Goal: Task Accomplishment & Management: Complete application form

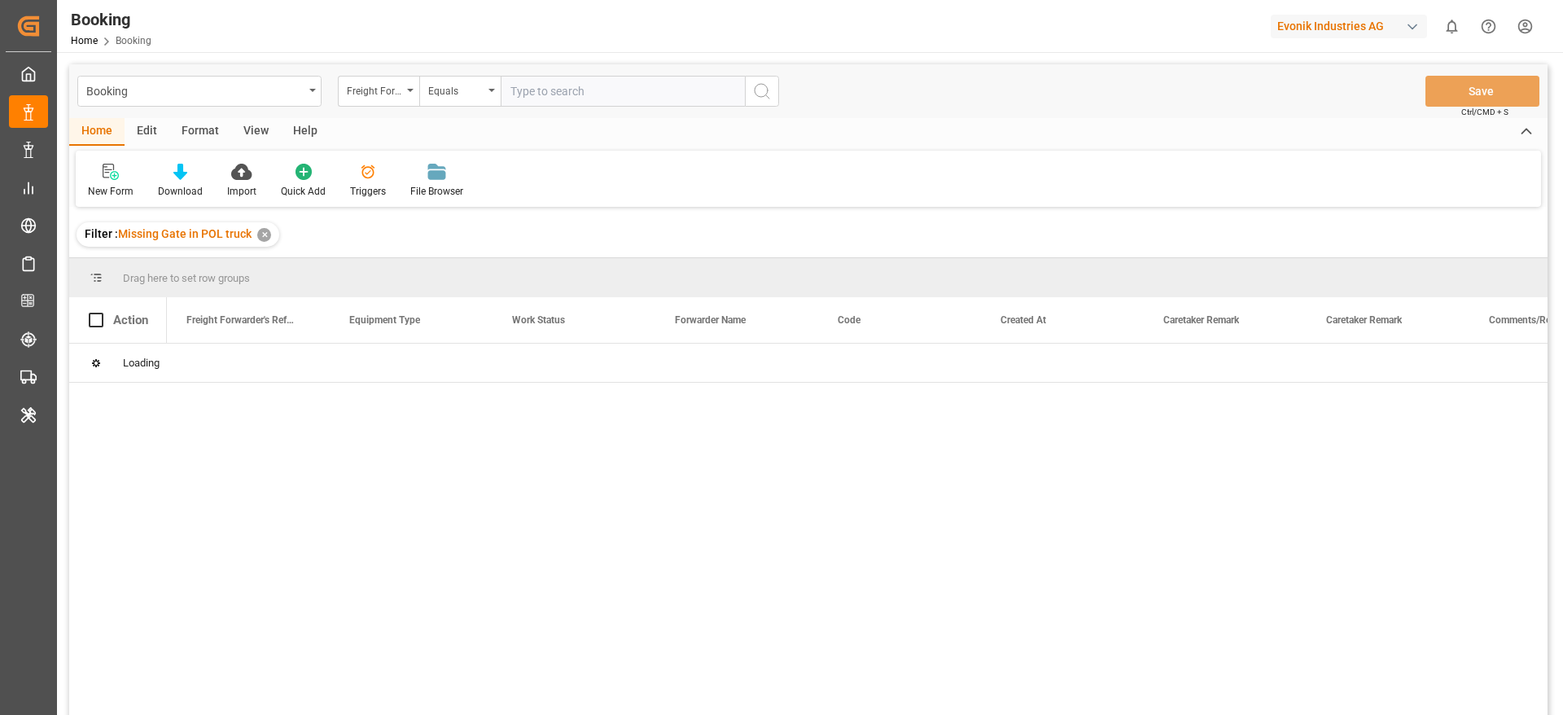
click at [248, 135] on div "View" at bounding box center [256, 132] width 50 height 28
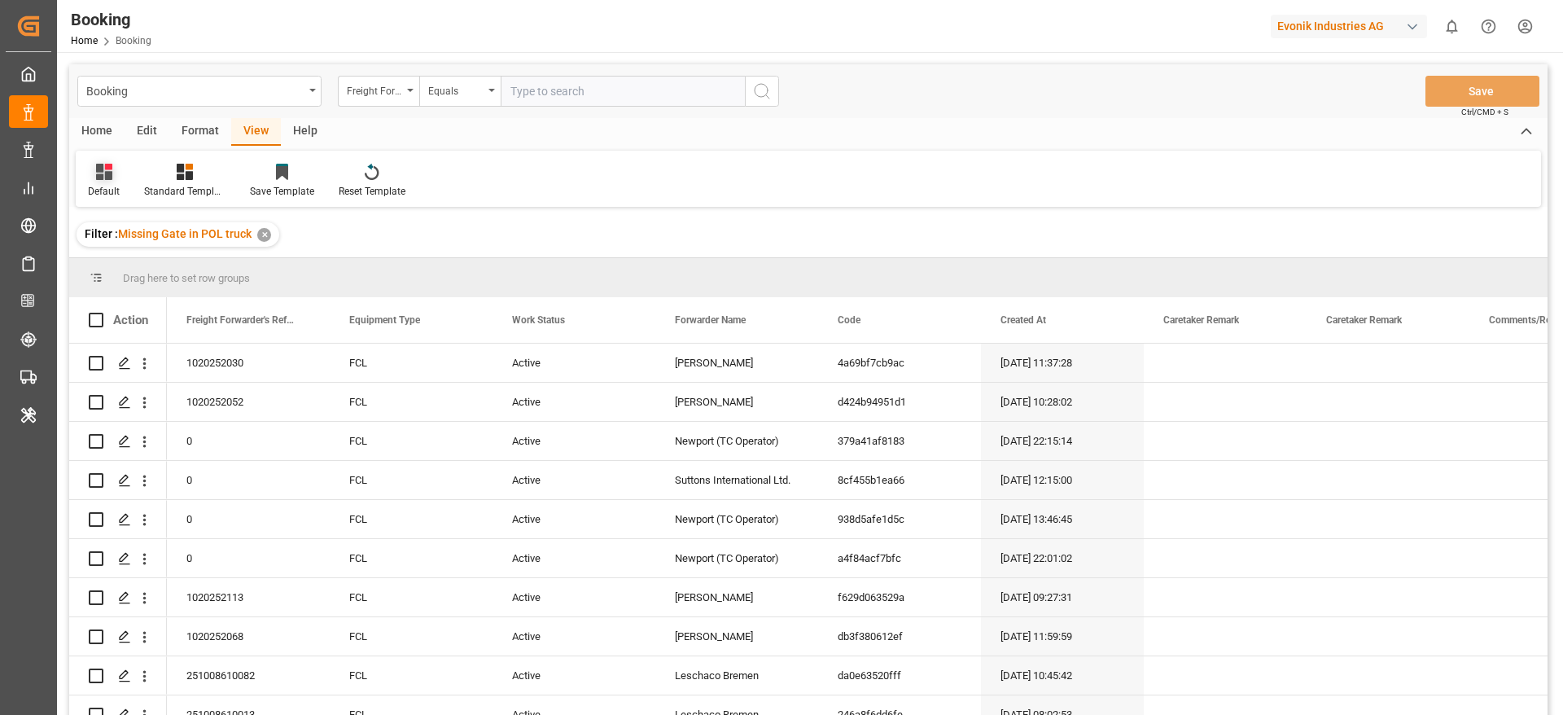
click at [125, 182] on div "Default" at bounding box center [104, 181] width 56 height 36
click at [121, 256] on div "varshh" at bounding box center [167, 263] width 142 height 17
click at [121, 257] on div at bounding box center [808, 257] width 1479 height 1
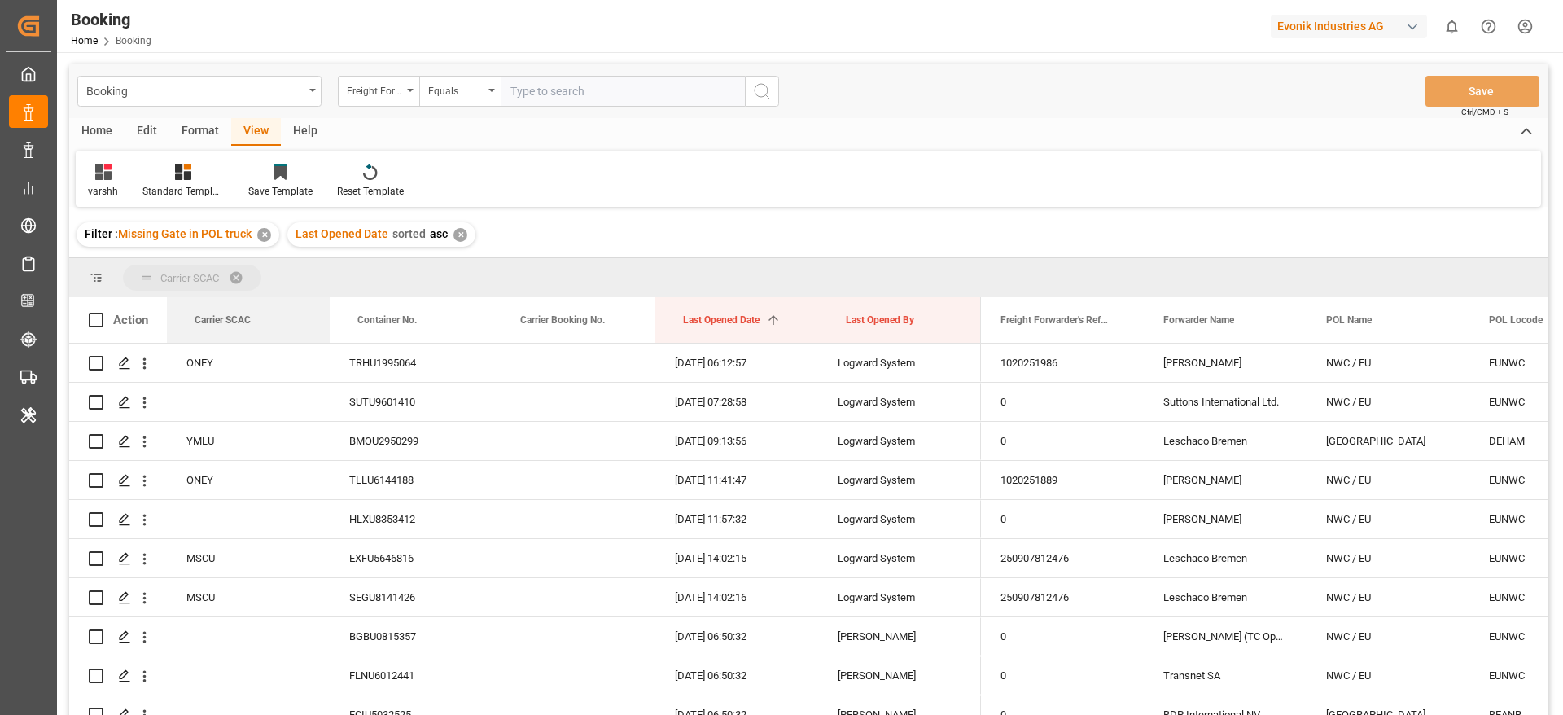
drag, startPoint x: 221, startPoint y: 313, endPoint x: 226, endPoint y: 287, distance: 26.4
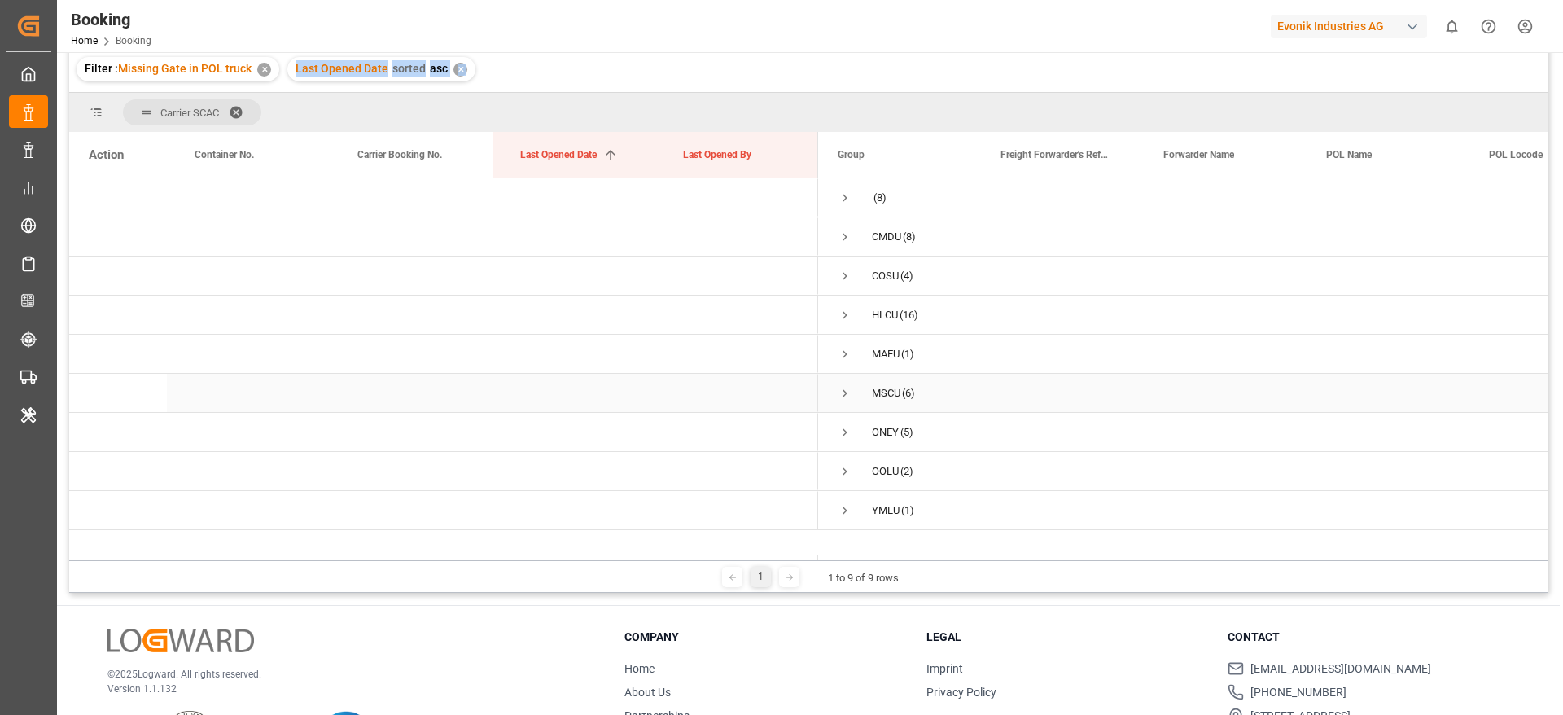
scroll to position [241, 0]
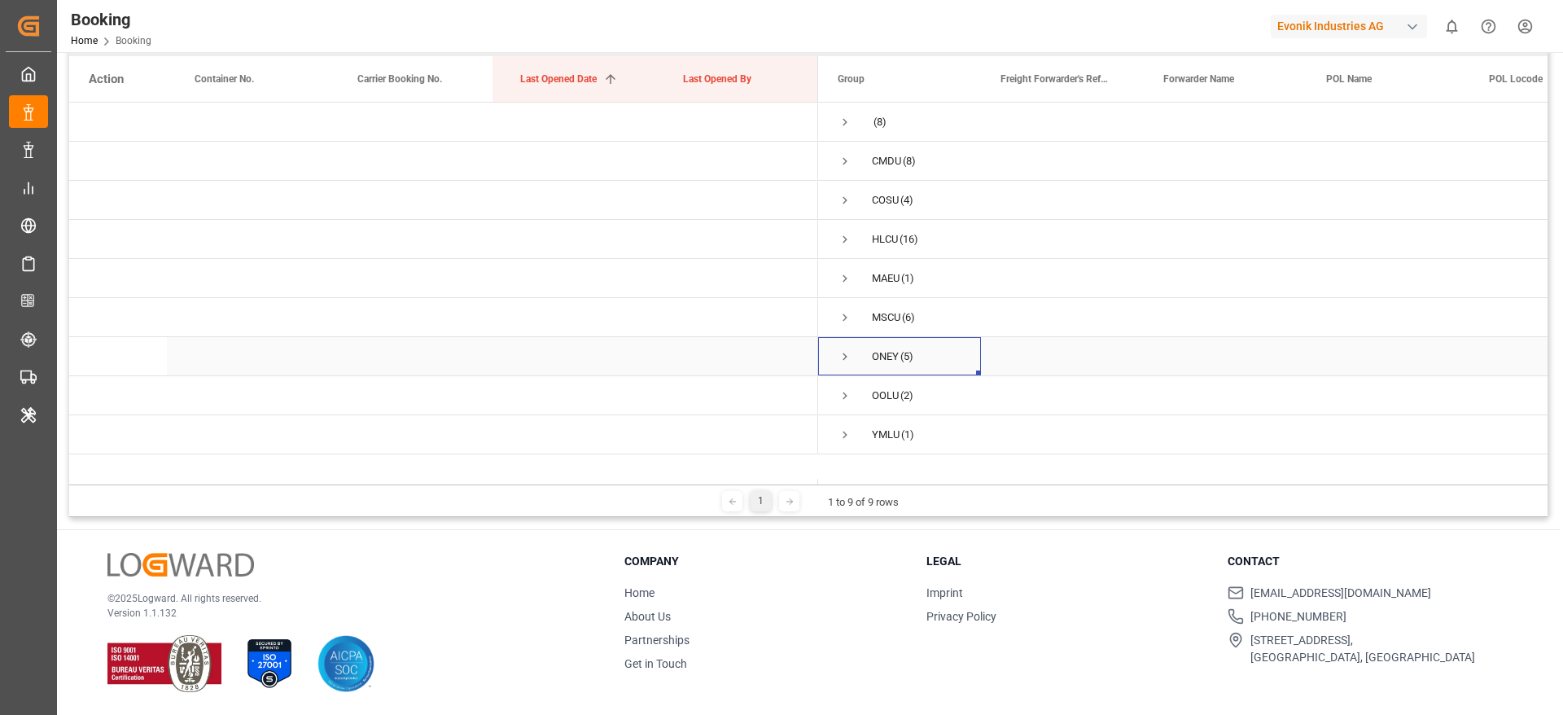
click at [844, 348] on span "Press SPACE to select this row." at bounding box center [845, 356] width 15 height 37
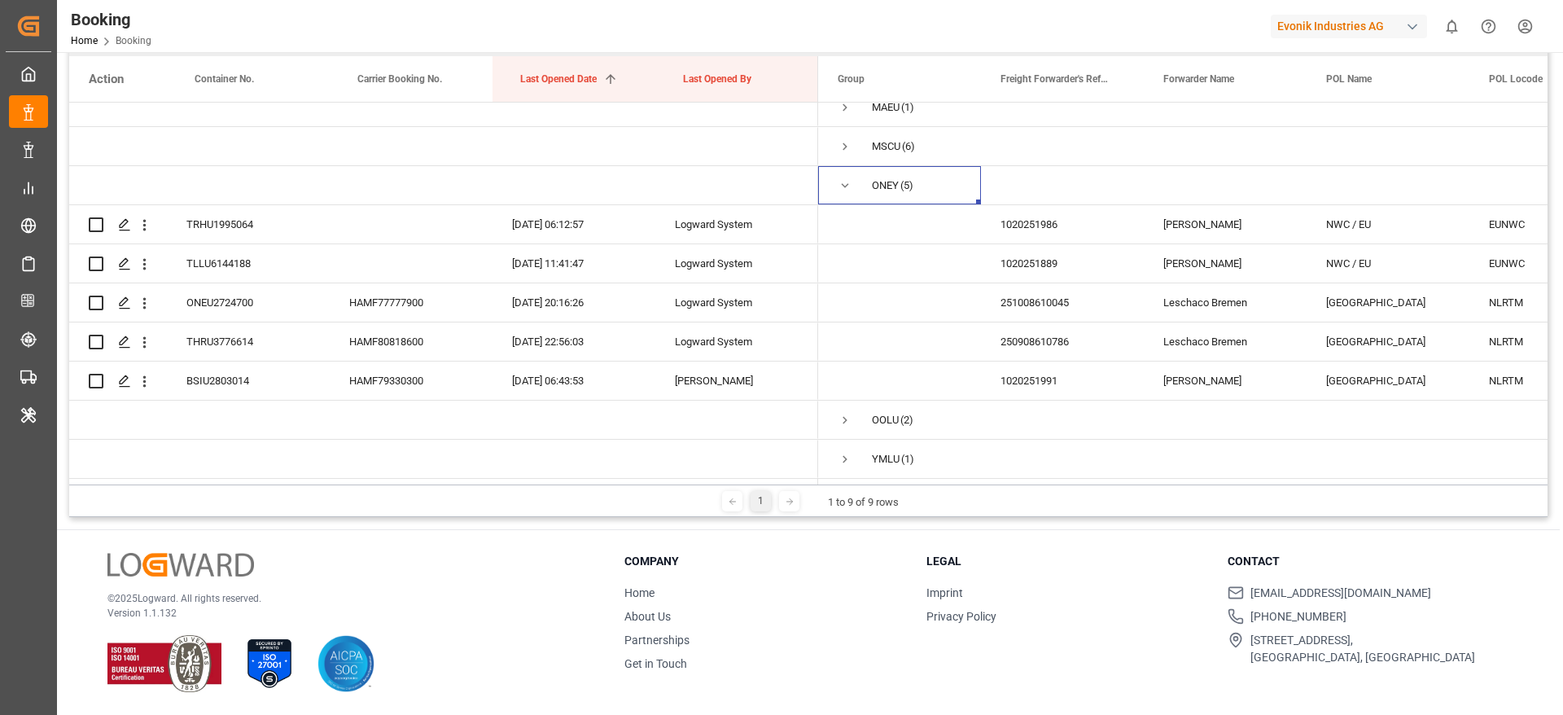
scroll to position [177, 0]
click at [1053, 230] on div "1020251986" at bounding box center [1062, 224] width 163 height 38
click at [905, 133] on span "(6)" at bounding box center [908, 146] width 13 height 37
click at [410, 213] on div "Press SPACE to select this row." at bounding box center [411, 224] width 163 height 38
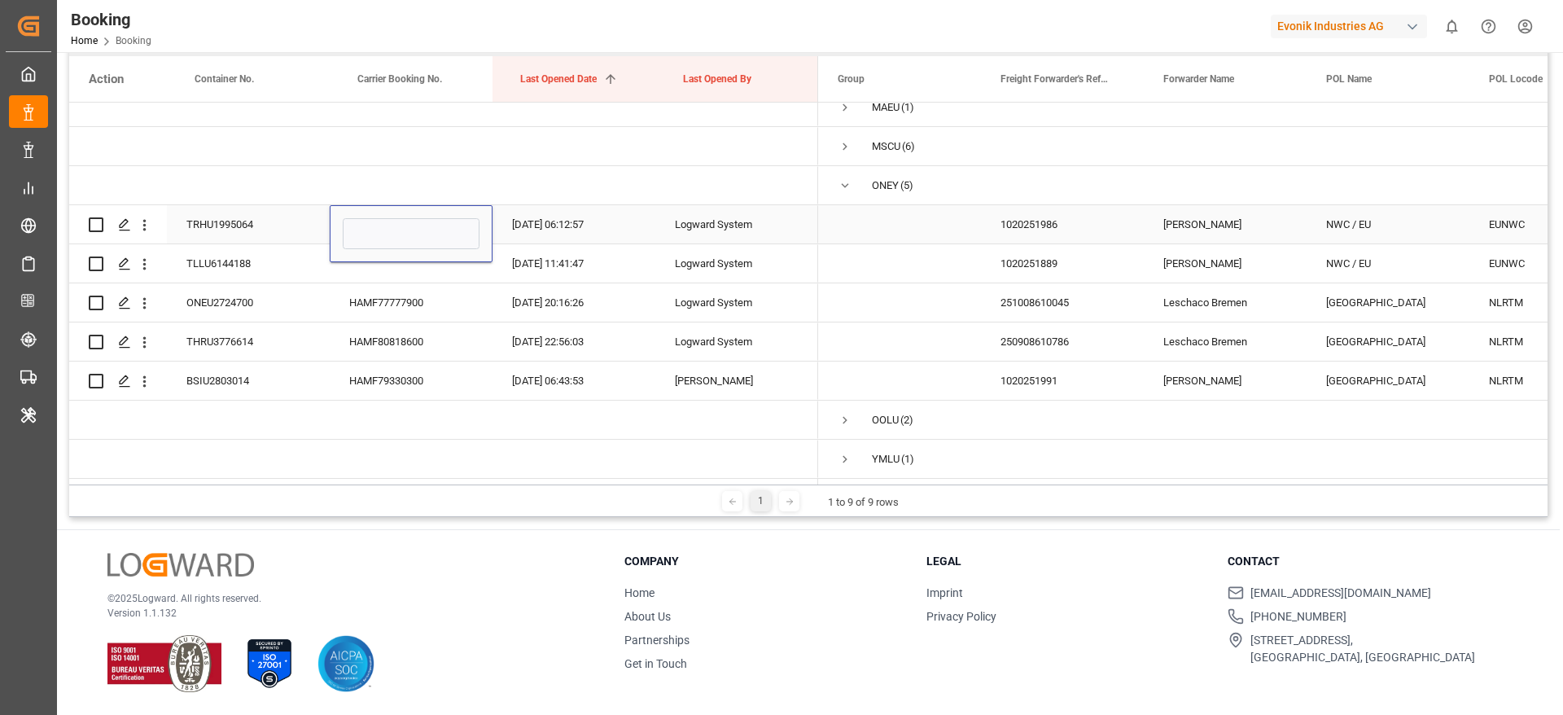
click at [410, 218] on input "Press SPACE to select this row." at bounding box center [411, 233] width 137 height 31
click at [407, 218] on input "Press SPACE to select this row." at bounding box center [411, 233] width 137 height 31
type input "HAMF78681400"
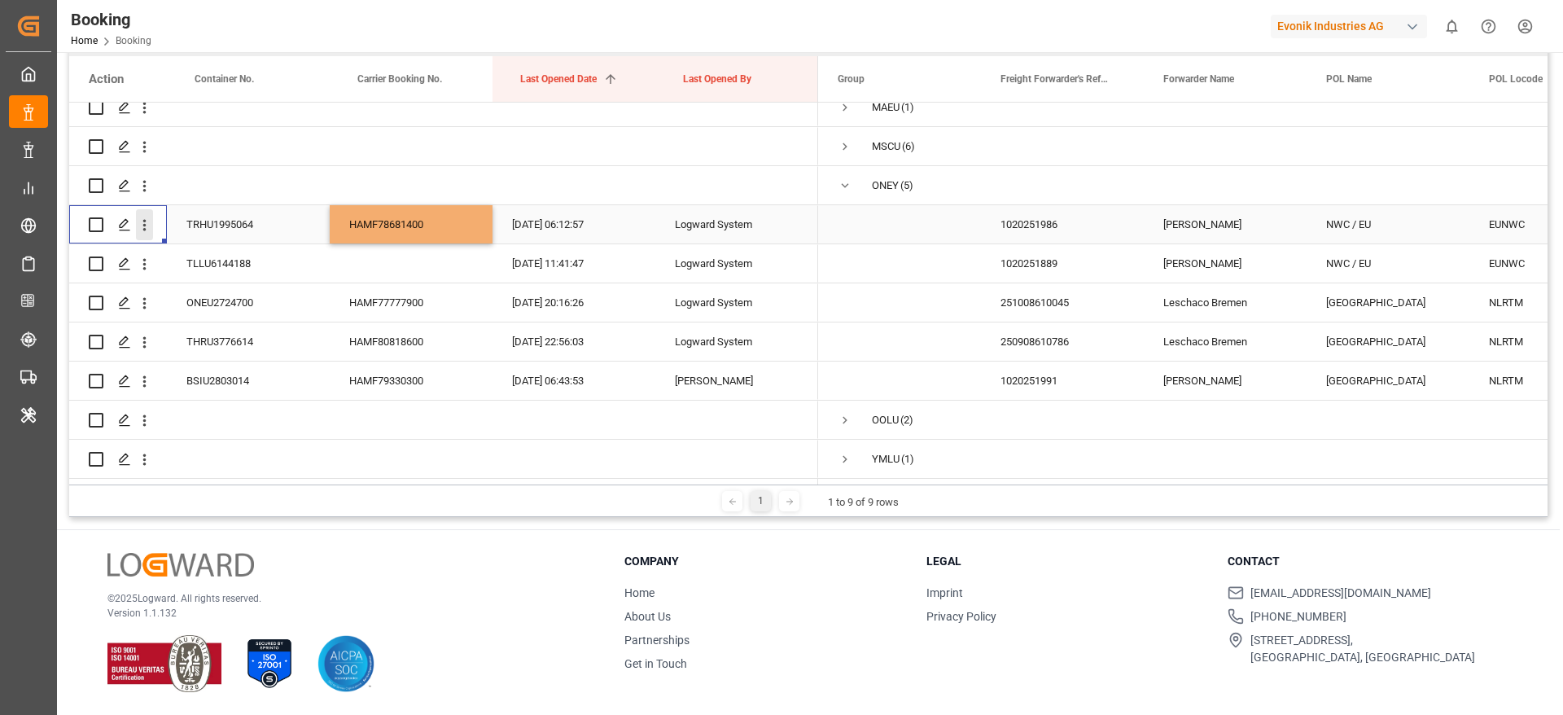
click at [146, 224] on icon "open menu" at bounding box center [144, 225] width 3 height 11
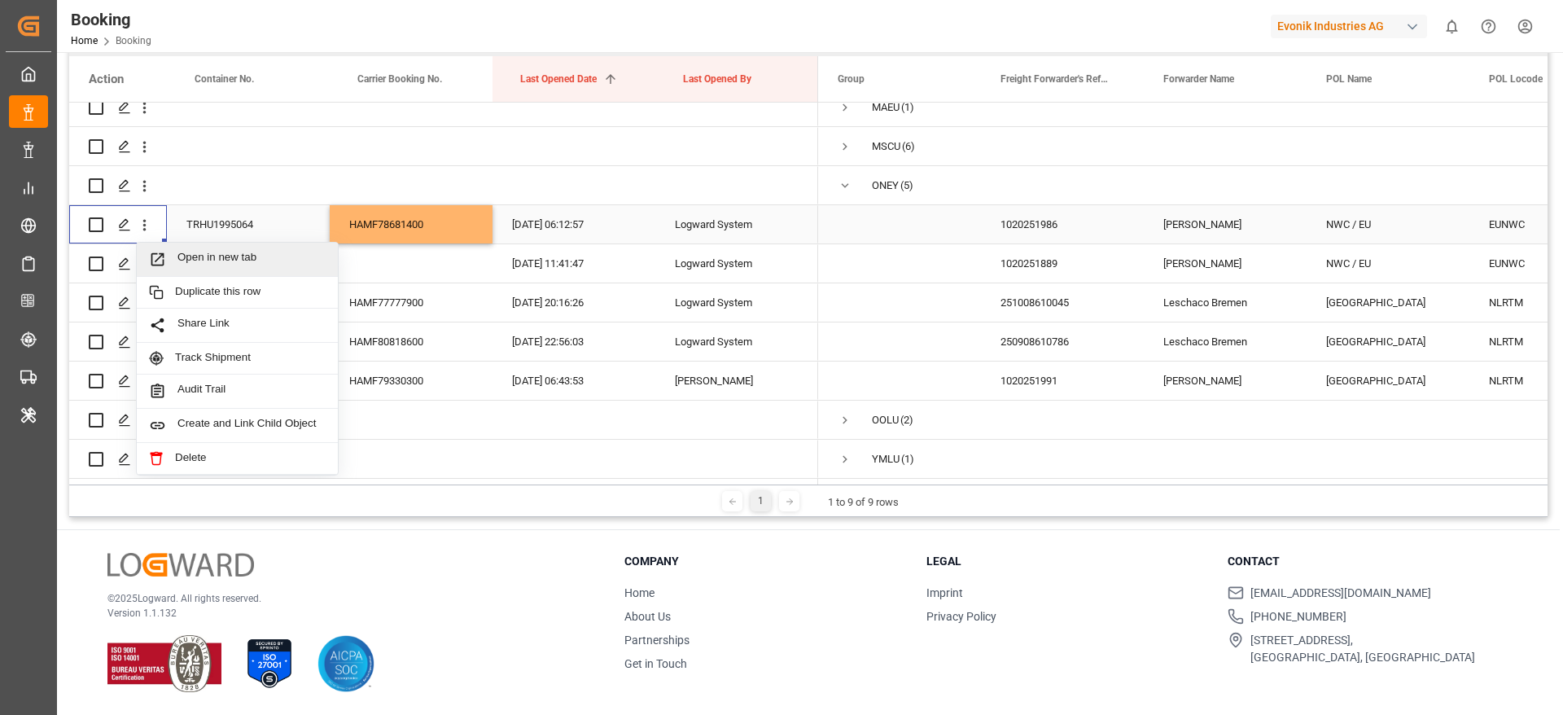
click at [218, 243] on div "Open in new tab" at bounding box center [237, 260] width 201 height 34
click at [218, 244] on div "TLLU6144188" at bounding box center [248, 263] width 163 height 38
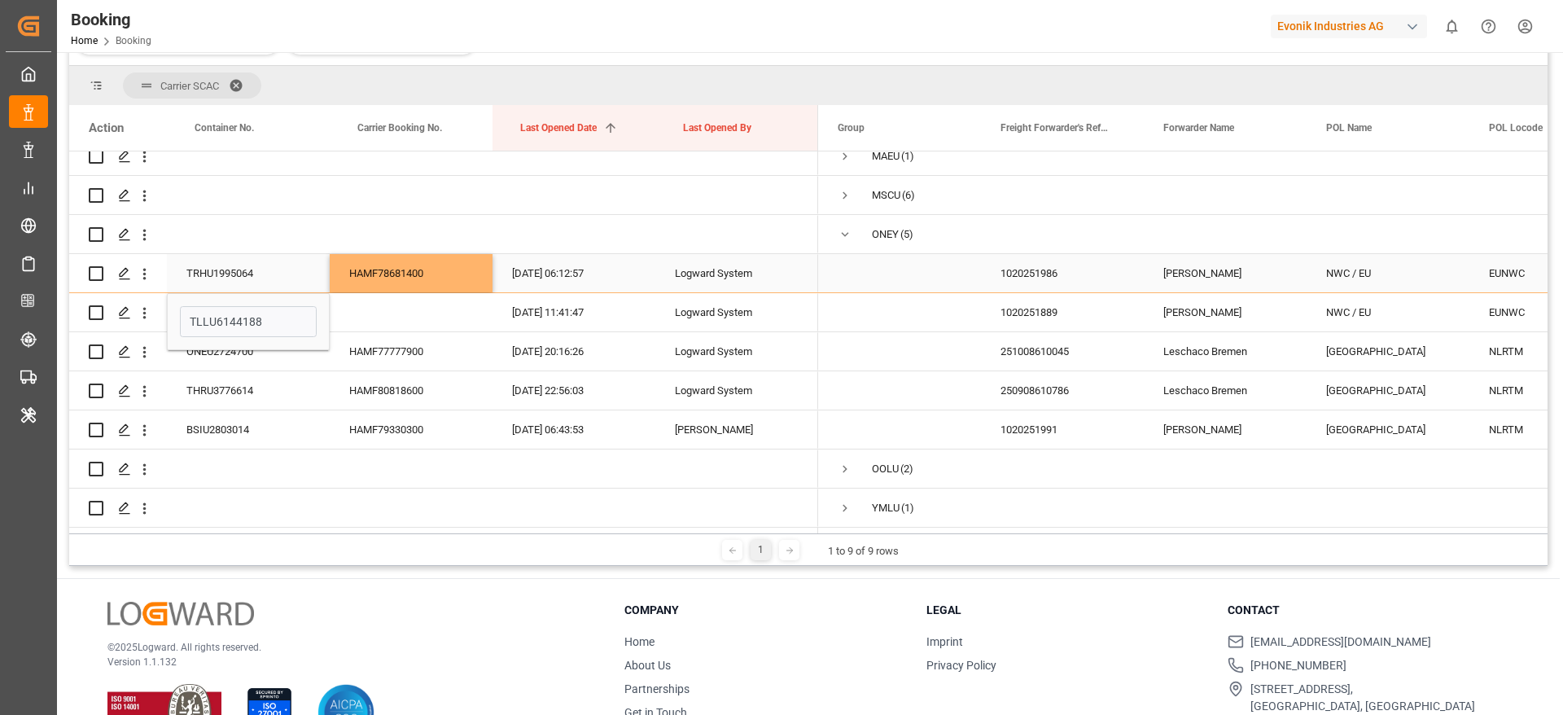
scroll to position [290, 0]
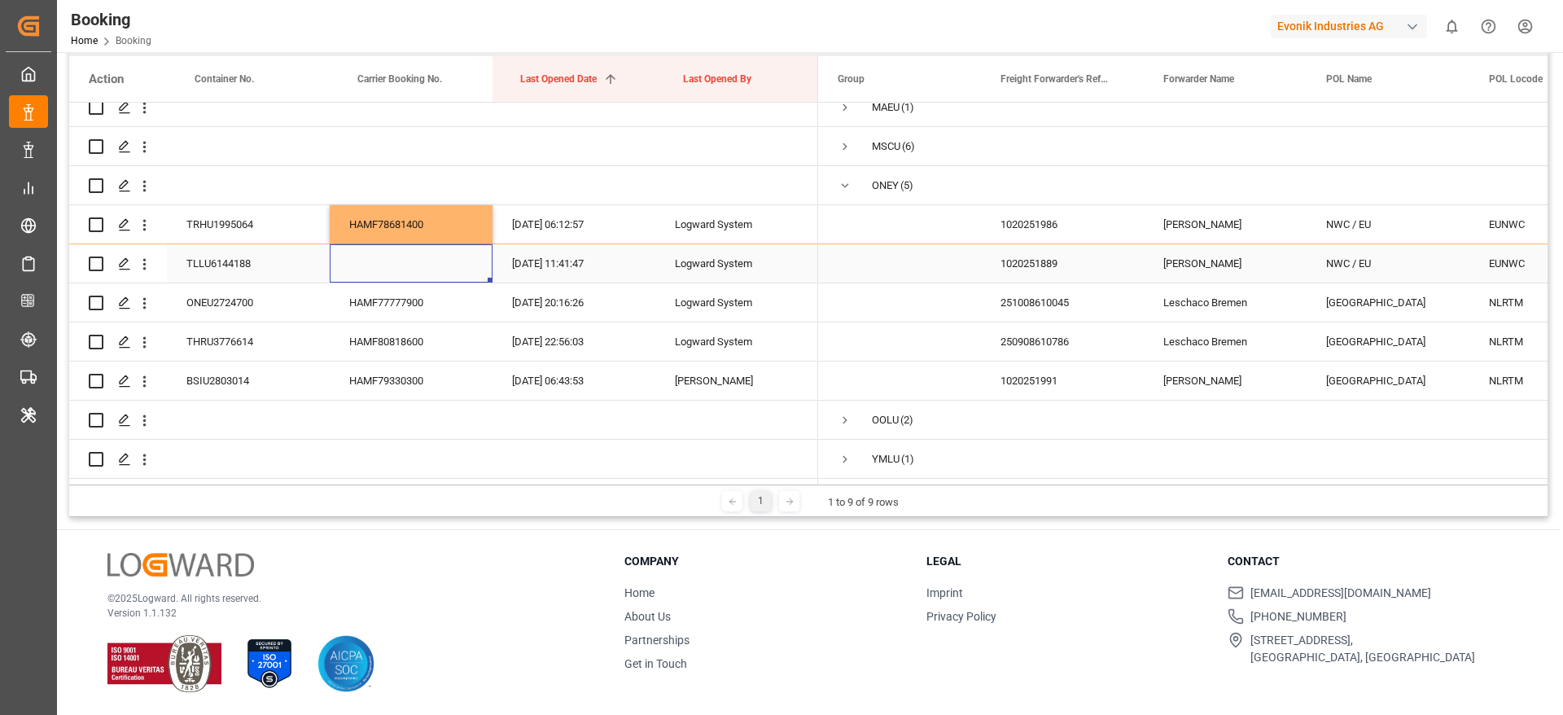
click at [375, 265] on div "Press SPACE to select this row." at bounding box center [411, 263] width 163 height 38
click at [1036, 261] on div "1020251889" at bounding box center [1062, 263] width 163 height 38
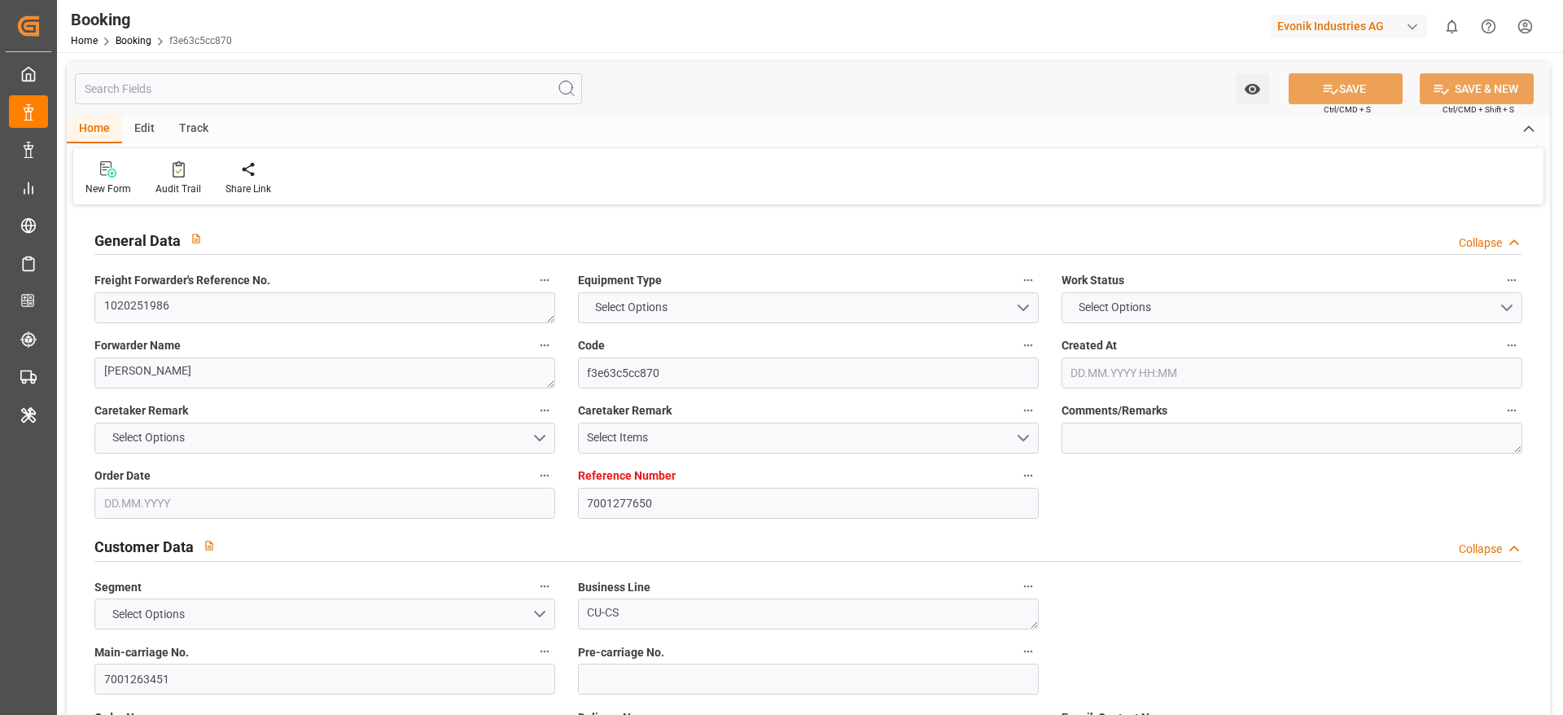
type input "7001277650"
type input "9952751"
type input "ONE"
type input "Ocean Network Express"
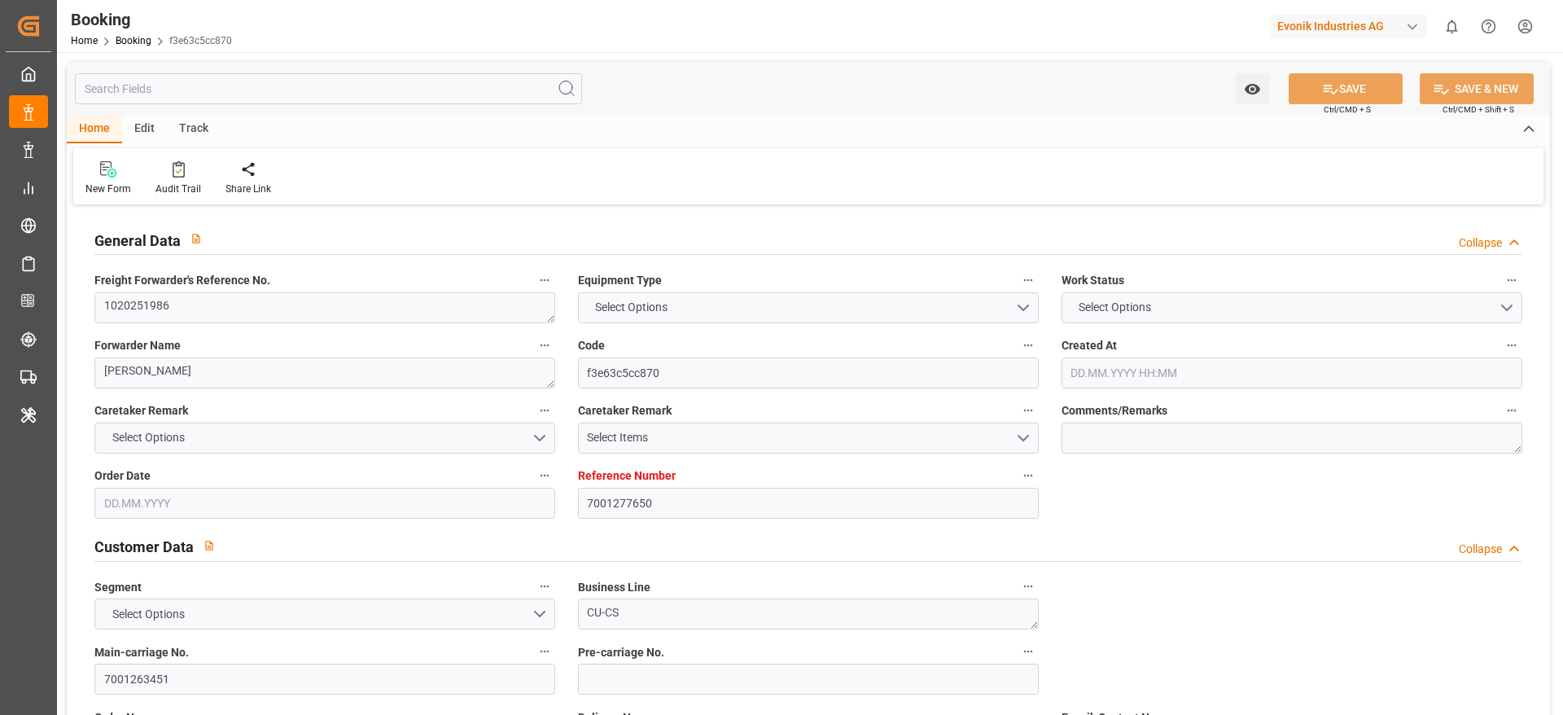
type input "EUNWC"
type input "ZADUR"
type input "17.09.2025 12:27"
type input "17.09.2025"
type input "07.11.2025"
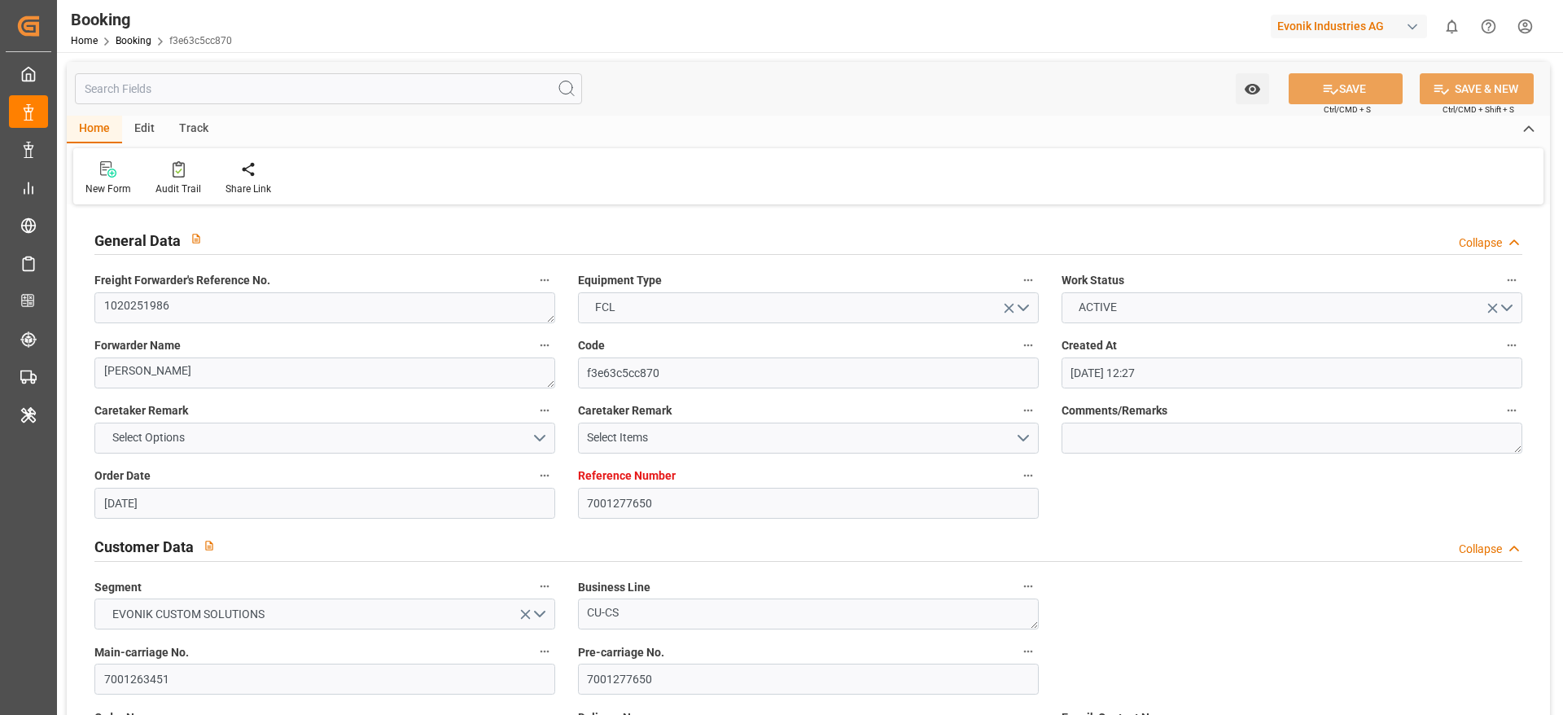
type input "23.09.2025"
type input "23.09.2025 00:00"
type input "02.10.2025 00:00"
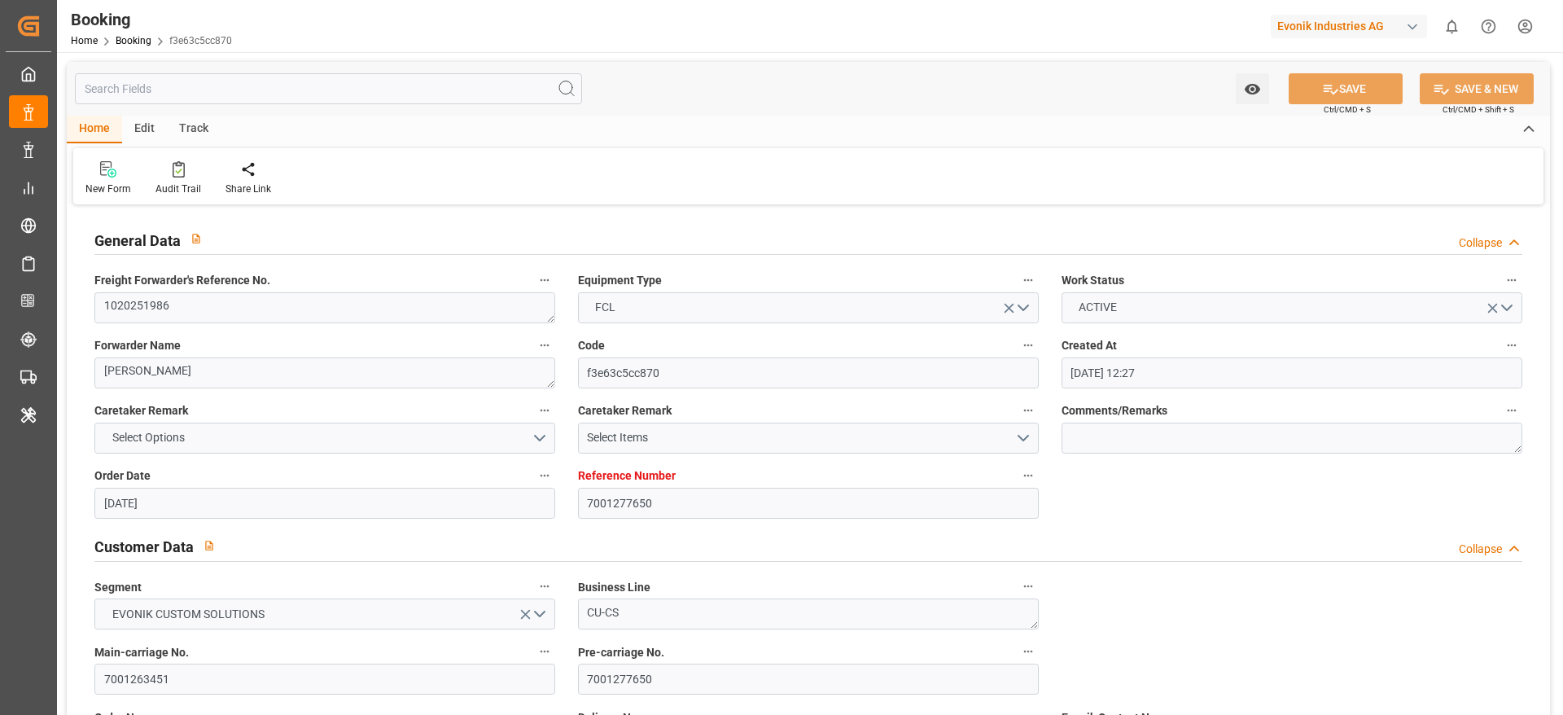
type input "02.10.2025 00:00"
type input "05.11.2025 00:00"
type input "07.11.2025 00:00"
type input "23.09.2025 06:12"
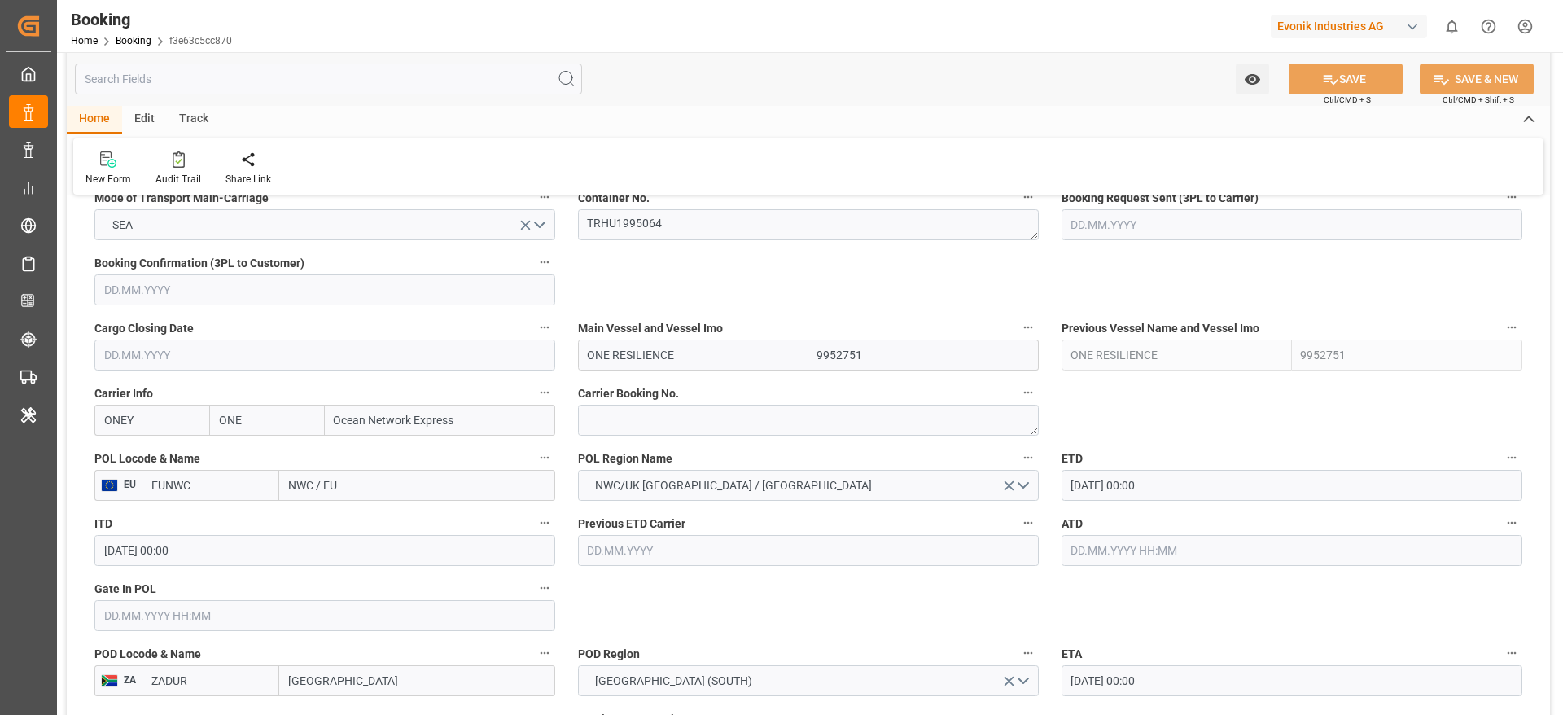
scroll to position [1106, 0]
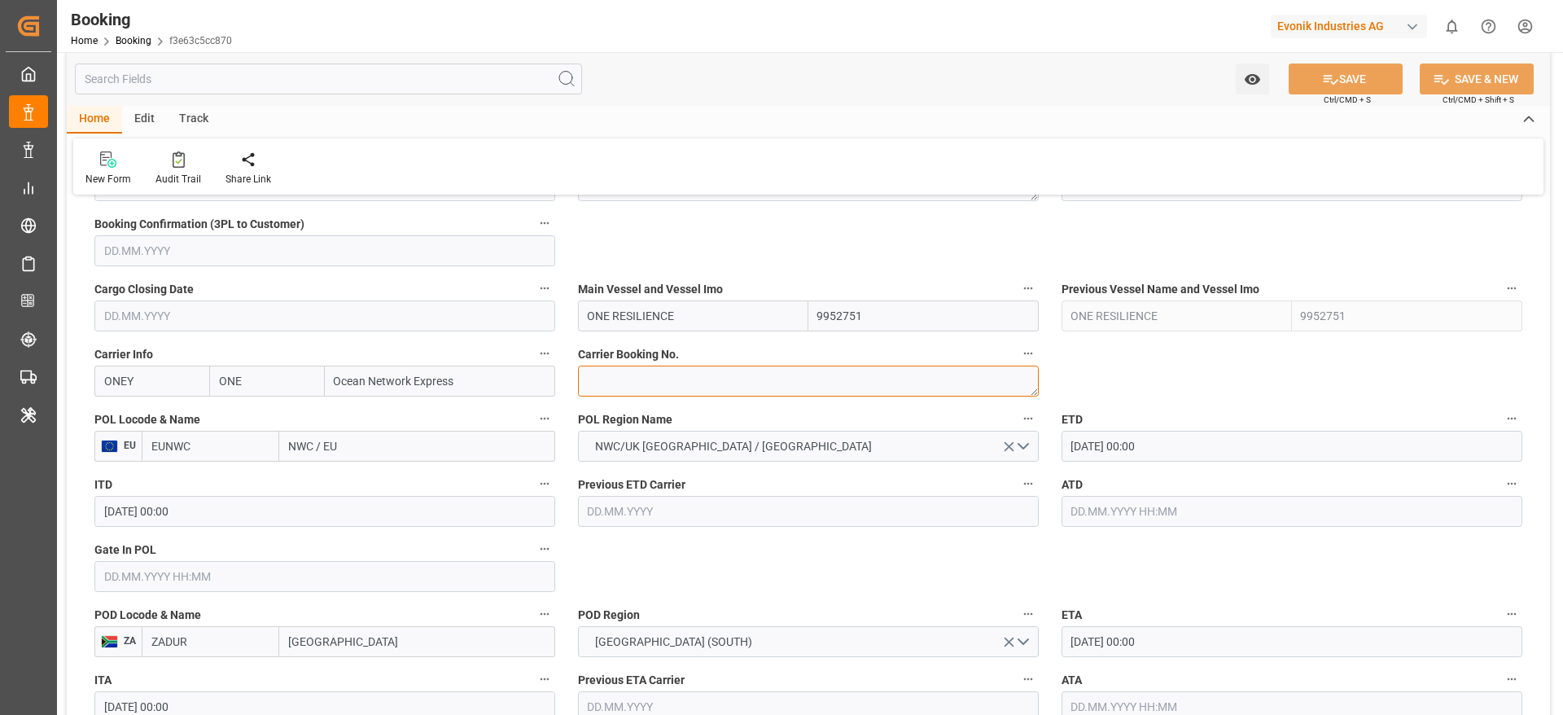
click at [620, 379] on textarea at bounding box center [808, 381] width 461 height 31
paste textarea "HAMF78681400"
click at [620, 379] on textarea "HAMF78681400" at bounding box center [808, 381] width 461 height 31
type textarea "HAMF78681400"
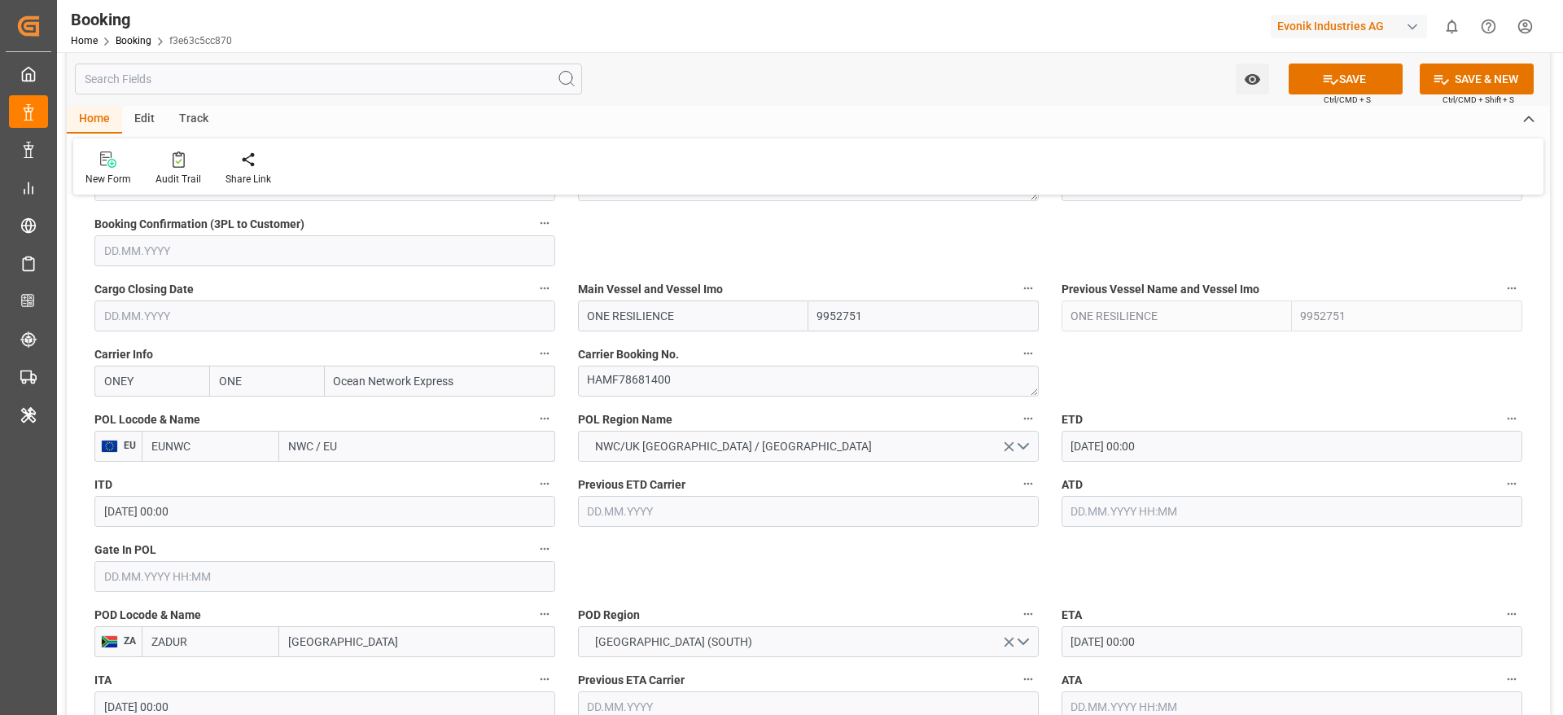
click at [941, 152] on div "New Form Audit Trail Share Link" at bounding box center [808, 166] width 1470 height 56
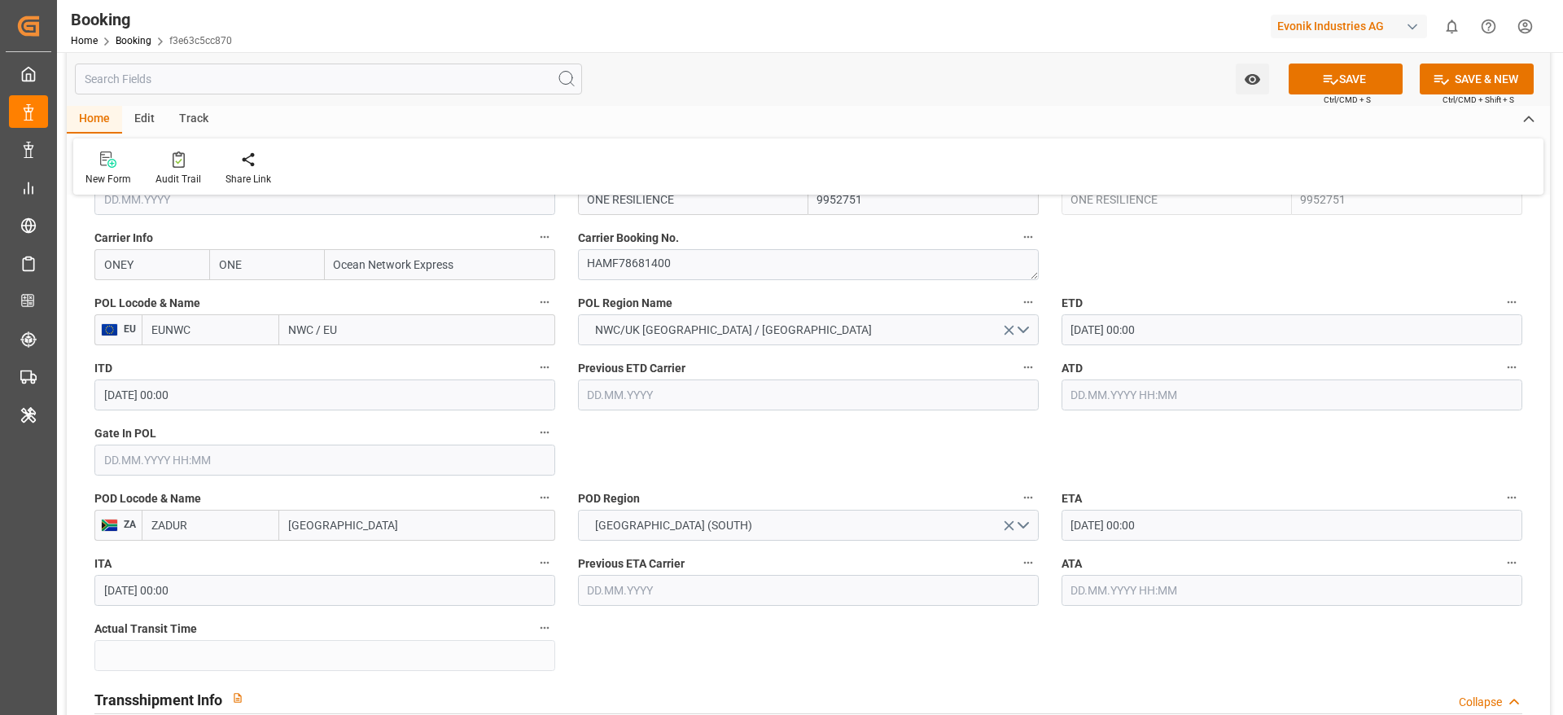
scroll to position [1224, 0]
drag, startPoint x: 289, startPoint y: 343, endPoint x: 369, endPoint y: 335, distance: 80.1
click at [369, 335] on input "NWC / EU" at bounding box center [417, 328] width 276 height 31
paste input "ROTTERDAM"
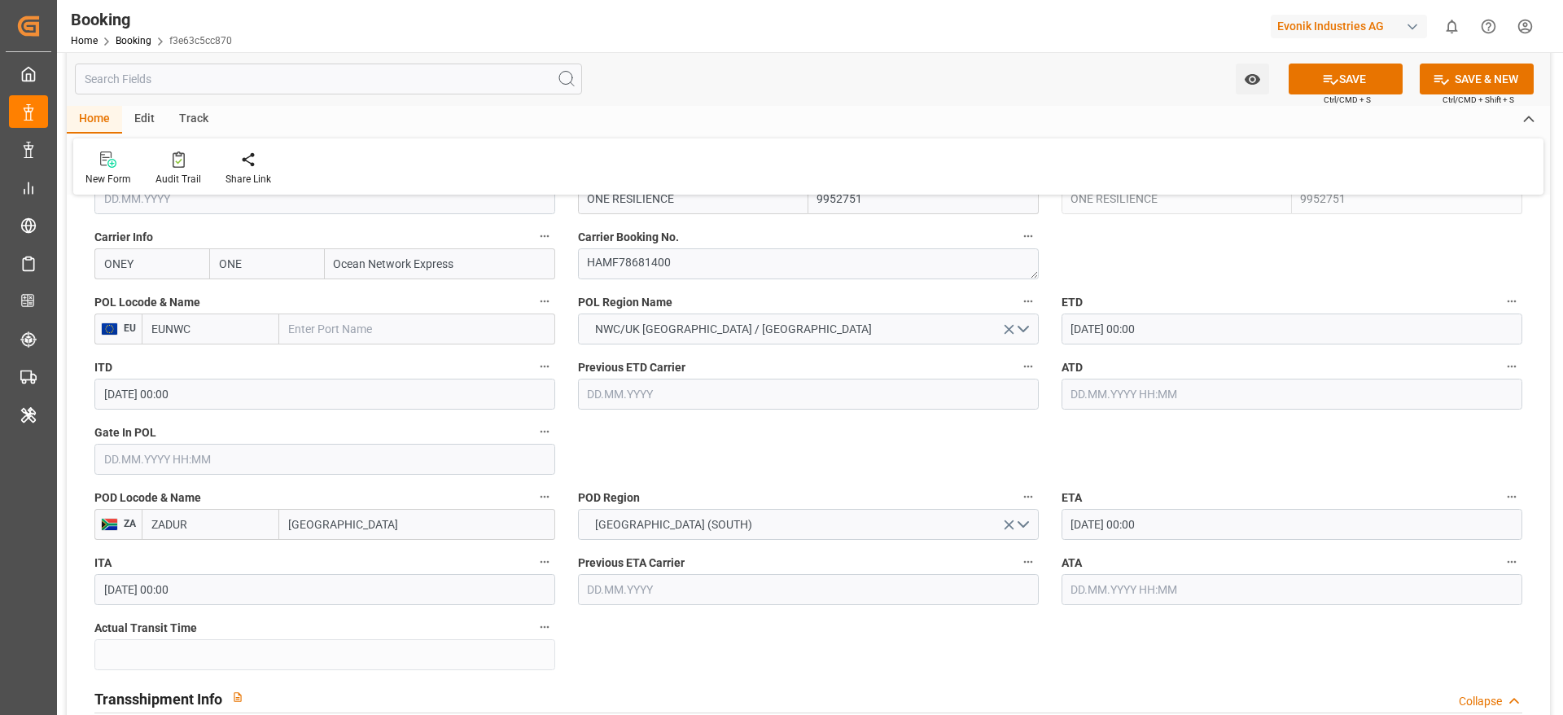
type input "ROTTERDAM"
click at [384, 357] on div "Rotterdam - NLRTM" at bounding box center [365, 365] width 171 height 37
type input "NLRTM"
type input "Rotterdam"
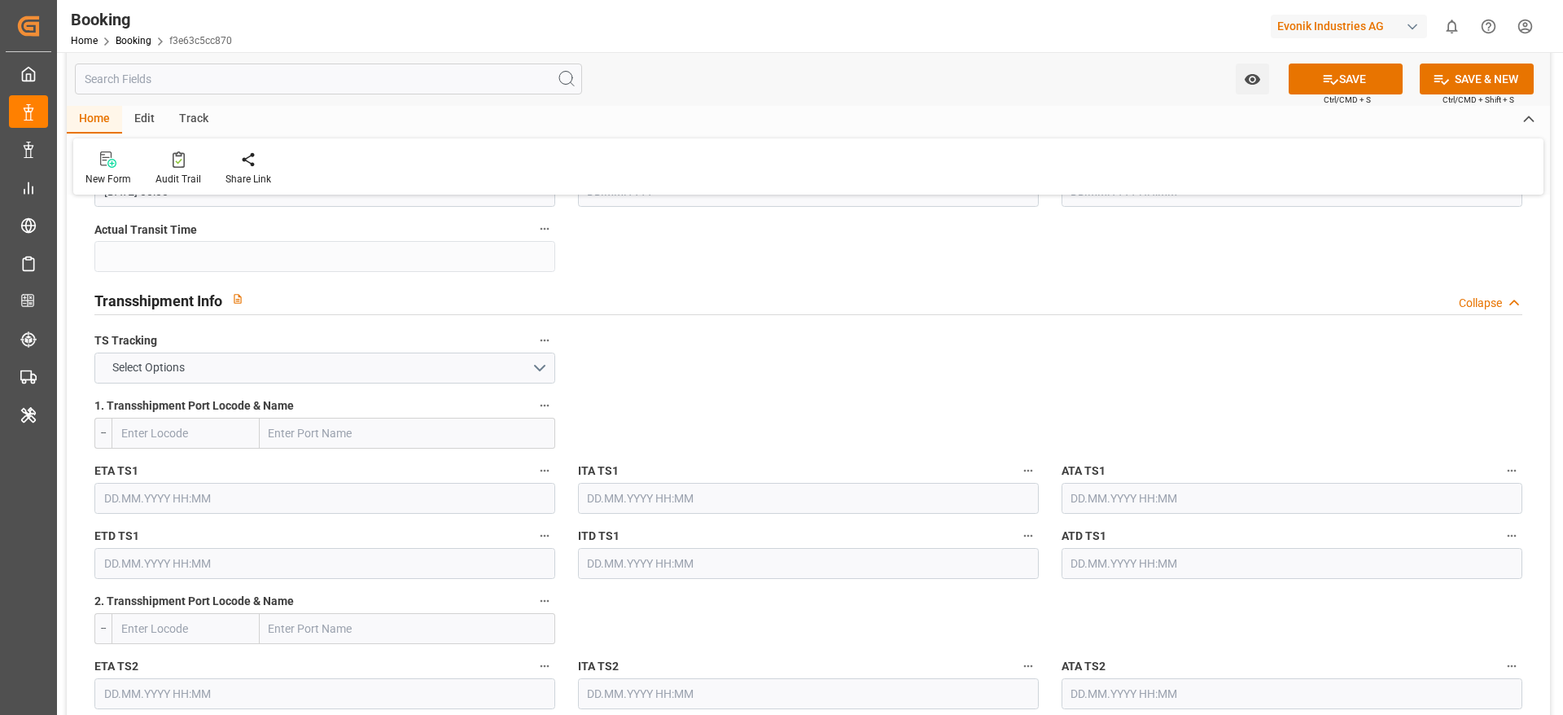
scroll to position [1631, 0]
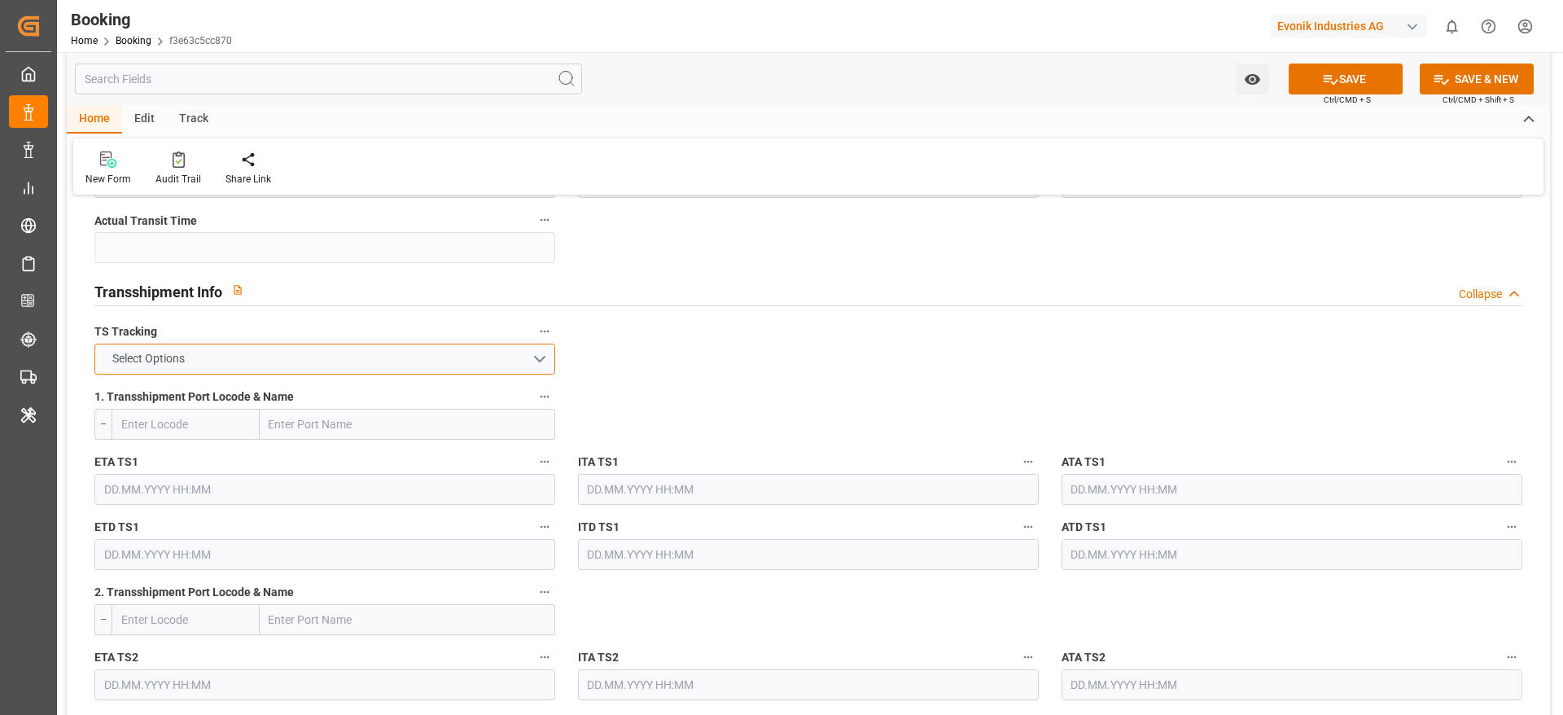
click at [492, 373] on button "Select Options" at bounding box center [324, 359] width 461 height 31
click at [492, 373] on div "TRUE" at bounding box center [324, 363] width 459 height 34
click at [475, 348] on button "TRUE" at bounding box center [324, 359] width 461 height 31
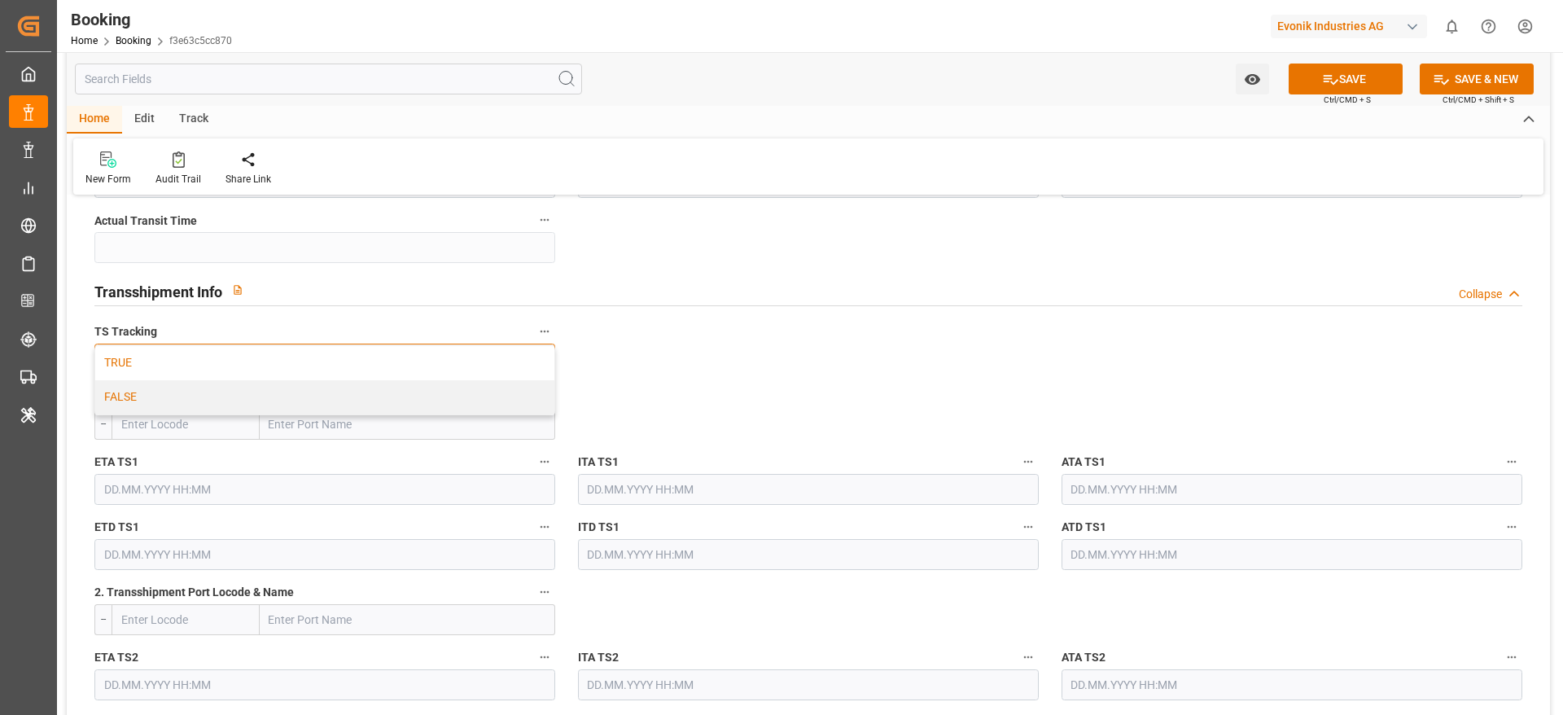
click at [428, 394] on div "FALSE" at bounding box center [324, 397] width 459 height 34
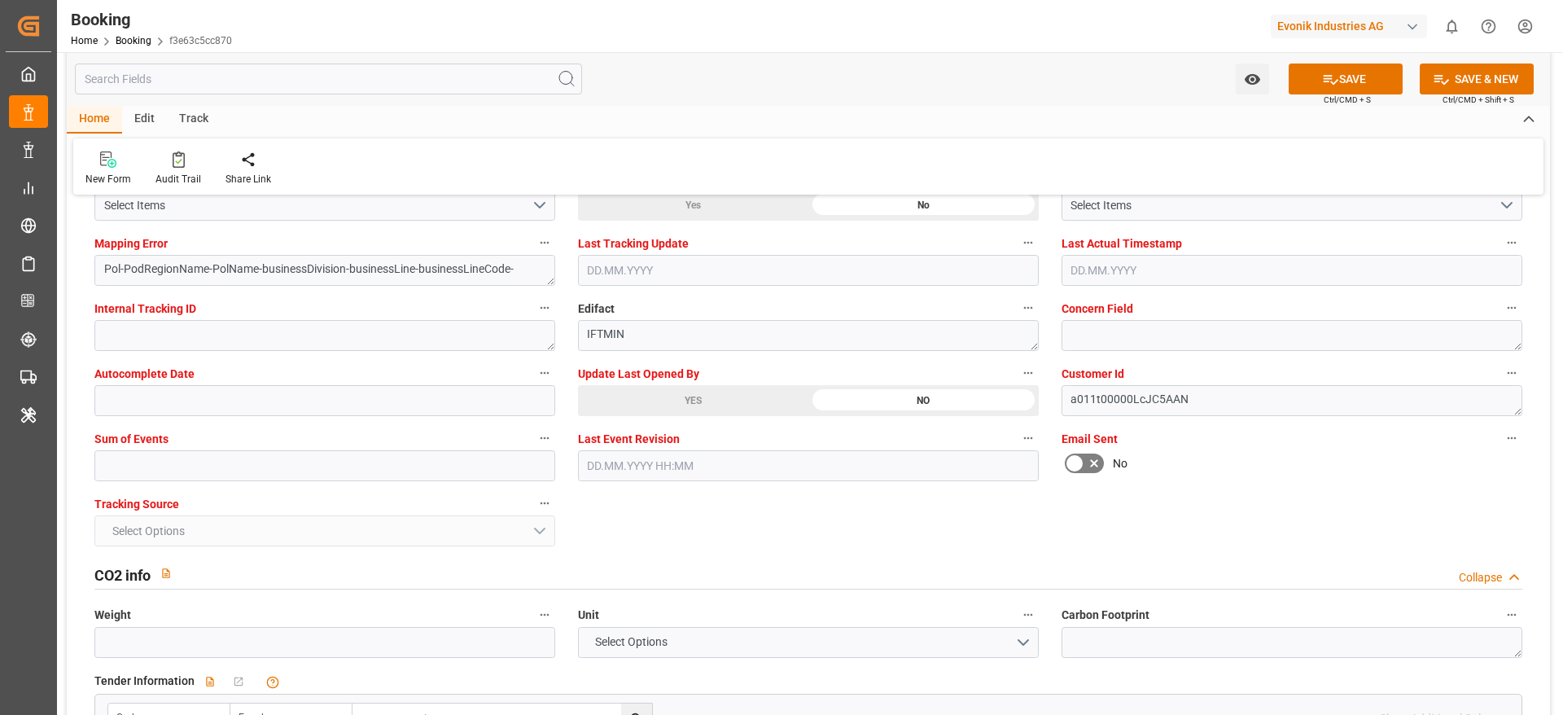
scroll to position [3168, 0]
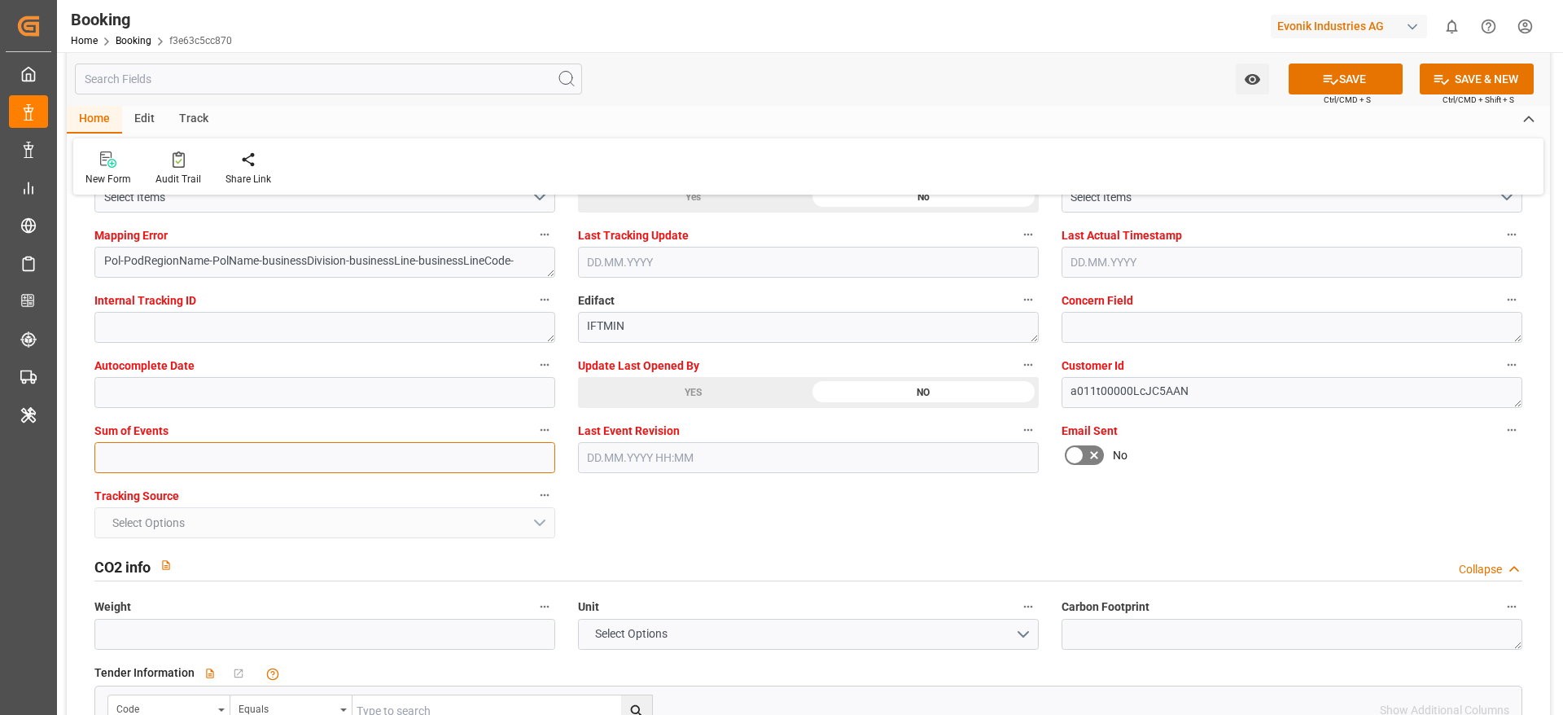
click at [269, 448] on input "text" at bounding box center [324, 457] width 461 height 31
type input "0"
click at [1342, 91] on button "SAVE" at bounding box center [1346, 79] width 114 height 31
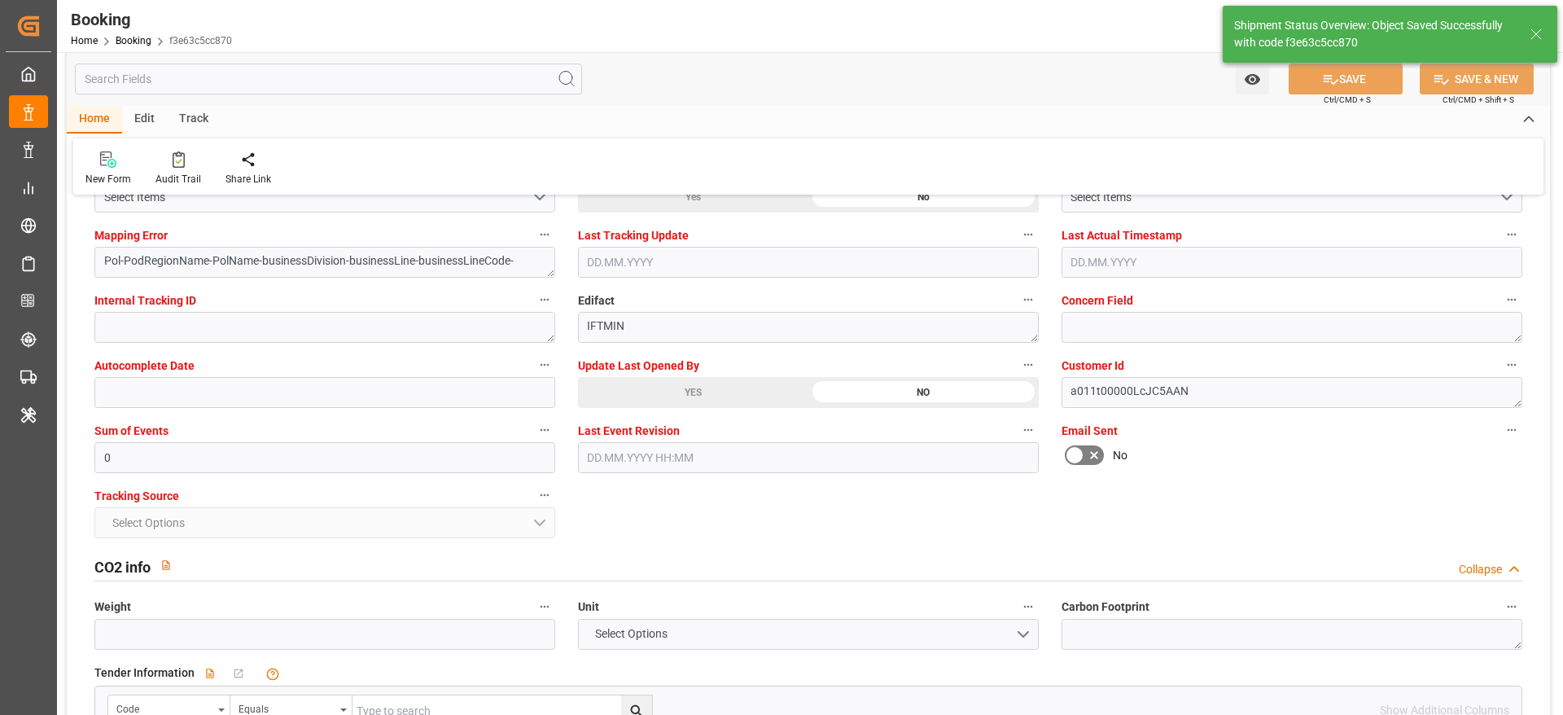
type textarea "varshini suresh"
type textarea "businessDivision-businessLine-"
type input "25.09.2025 09:34"
